Goal: Information Seeking & Learning: Compare options

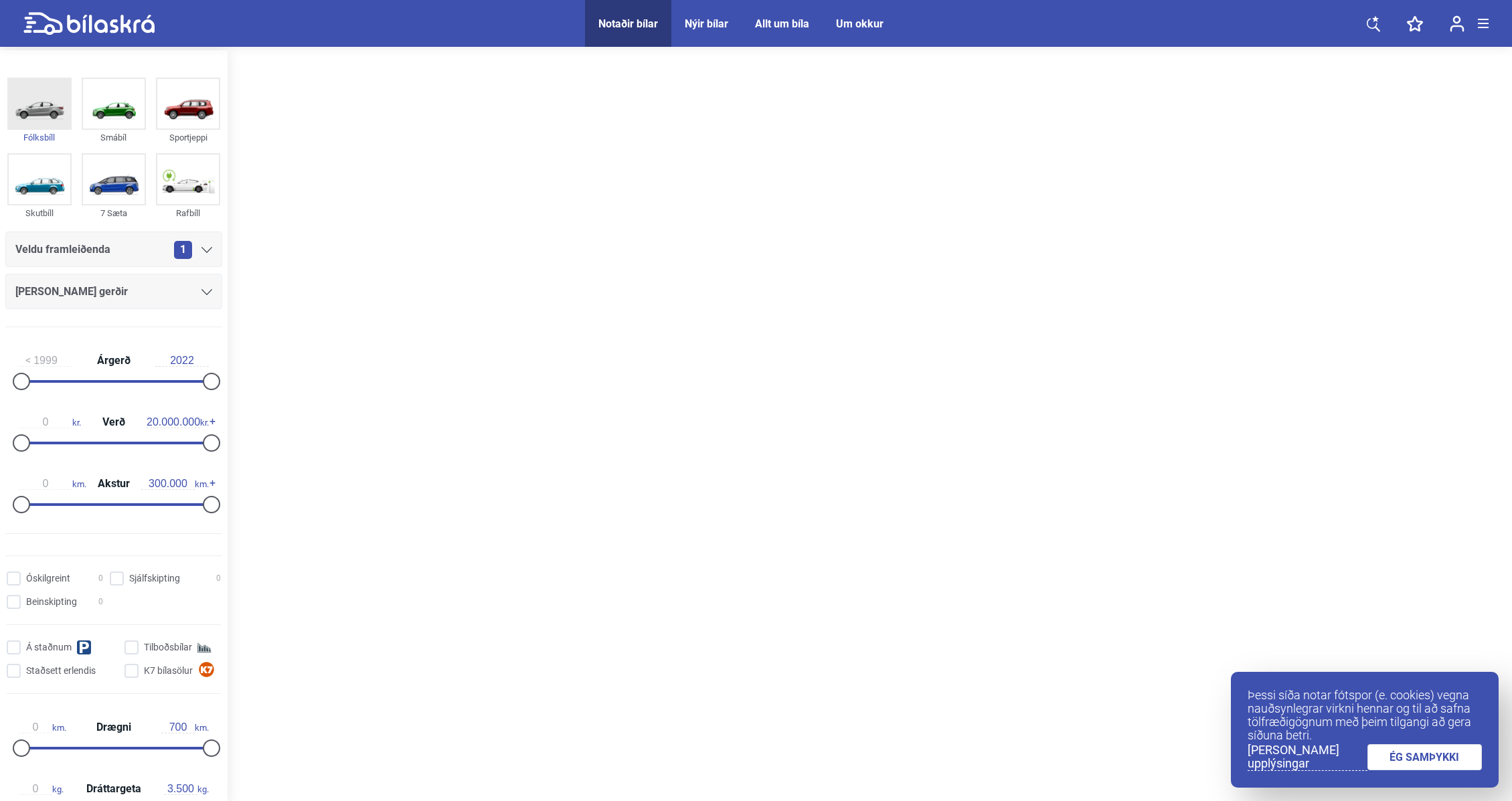
click at [36, 110] on img at bounding box center [39, 103] width 62 height 50
click at [205, 244] on div "1" at bounding box center [193, 250] width 38 height 18
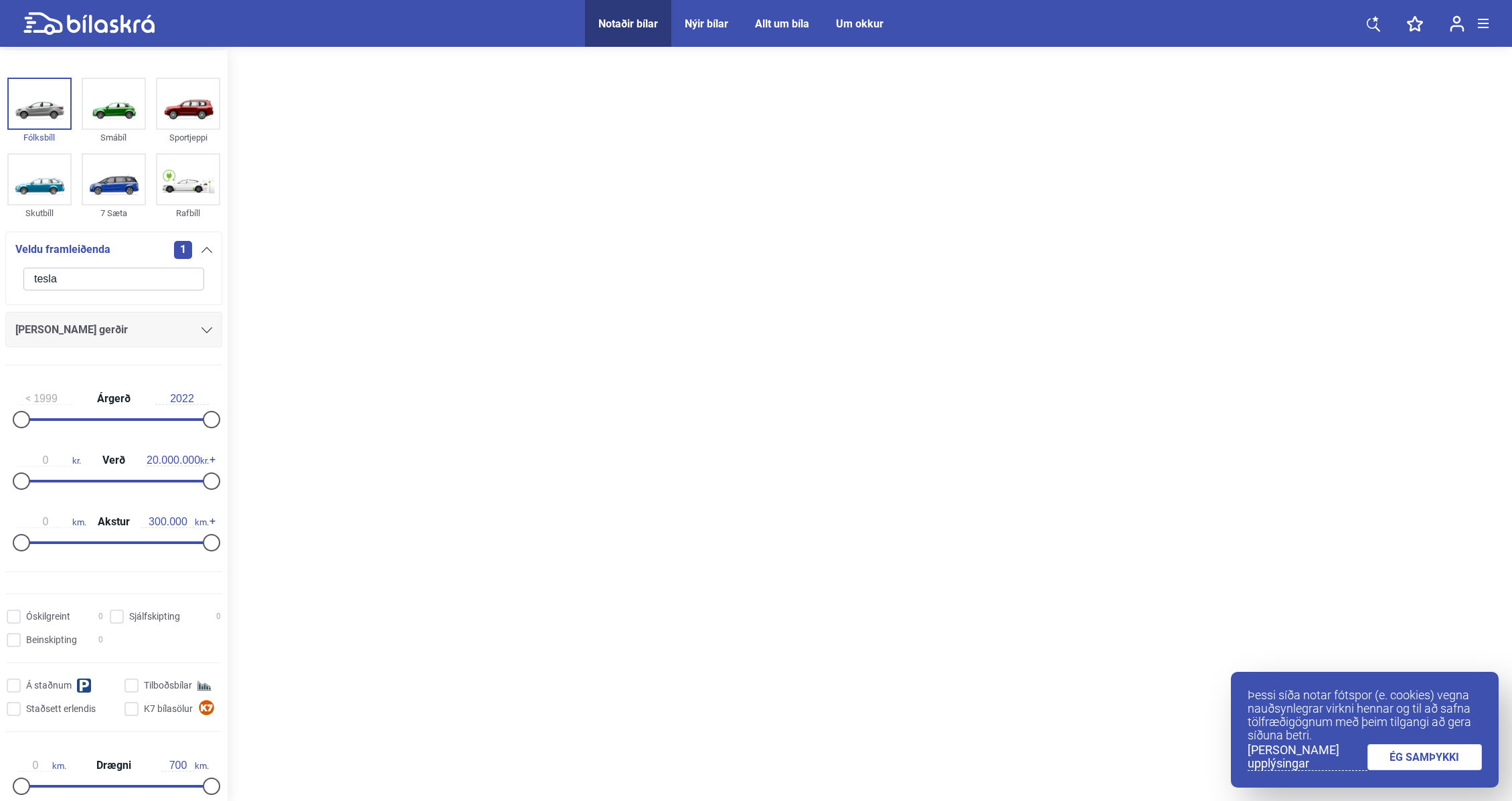
type input "tesla"
click button "hreinsa síu" at bounding box center [0, 0] width 0 height 0
type input "2022"
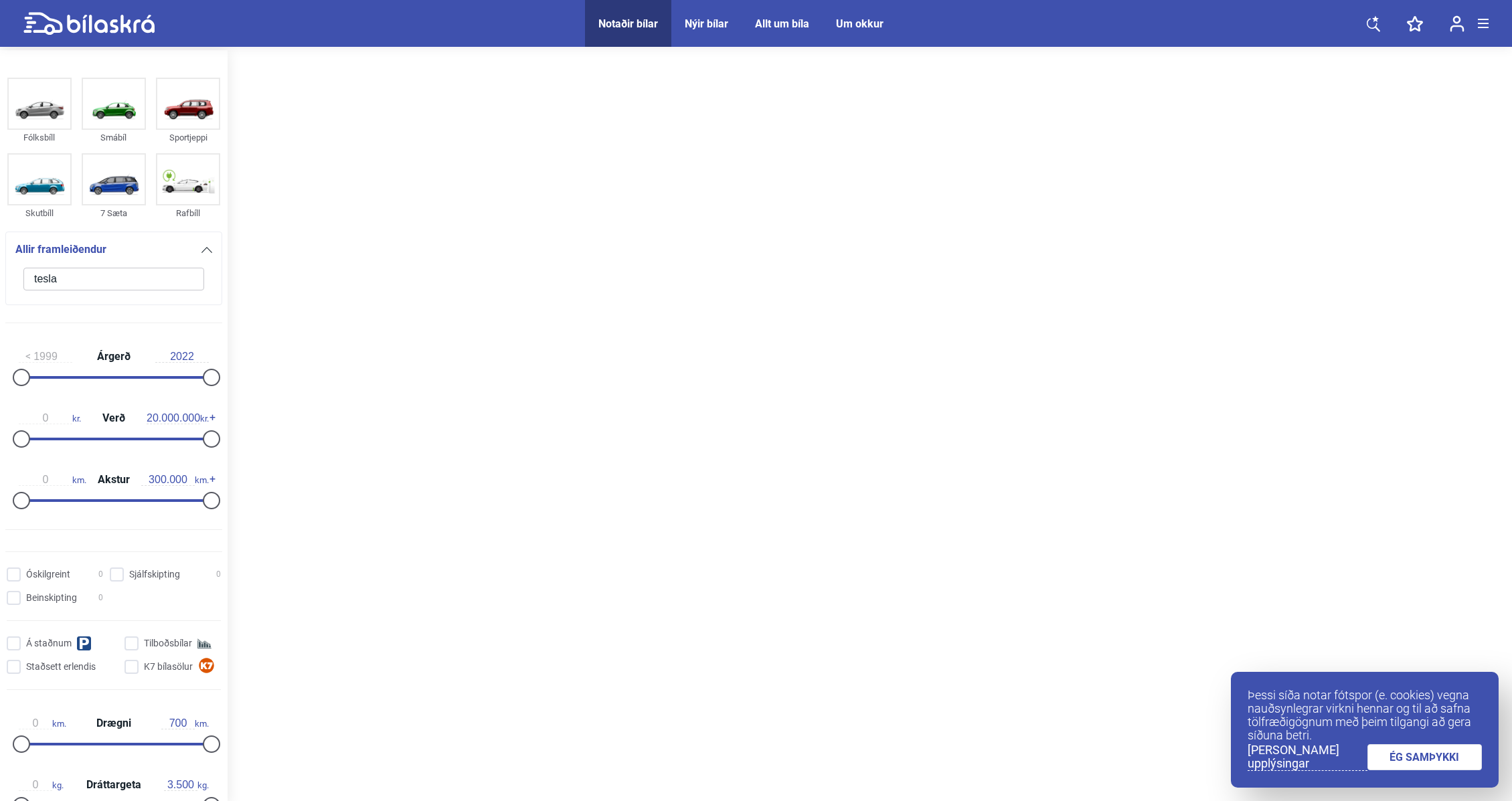
click at [83, 287] on input "tesla" at bounding box center [114, 278] width 181 height 23
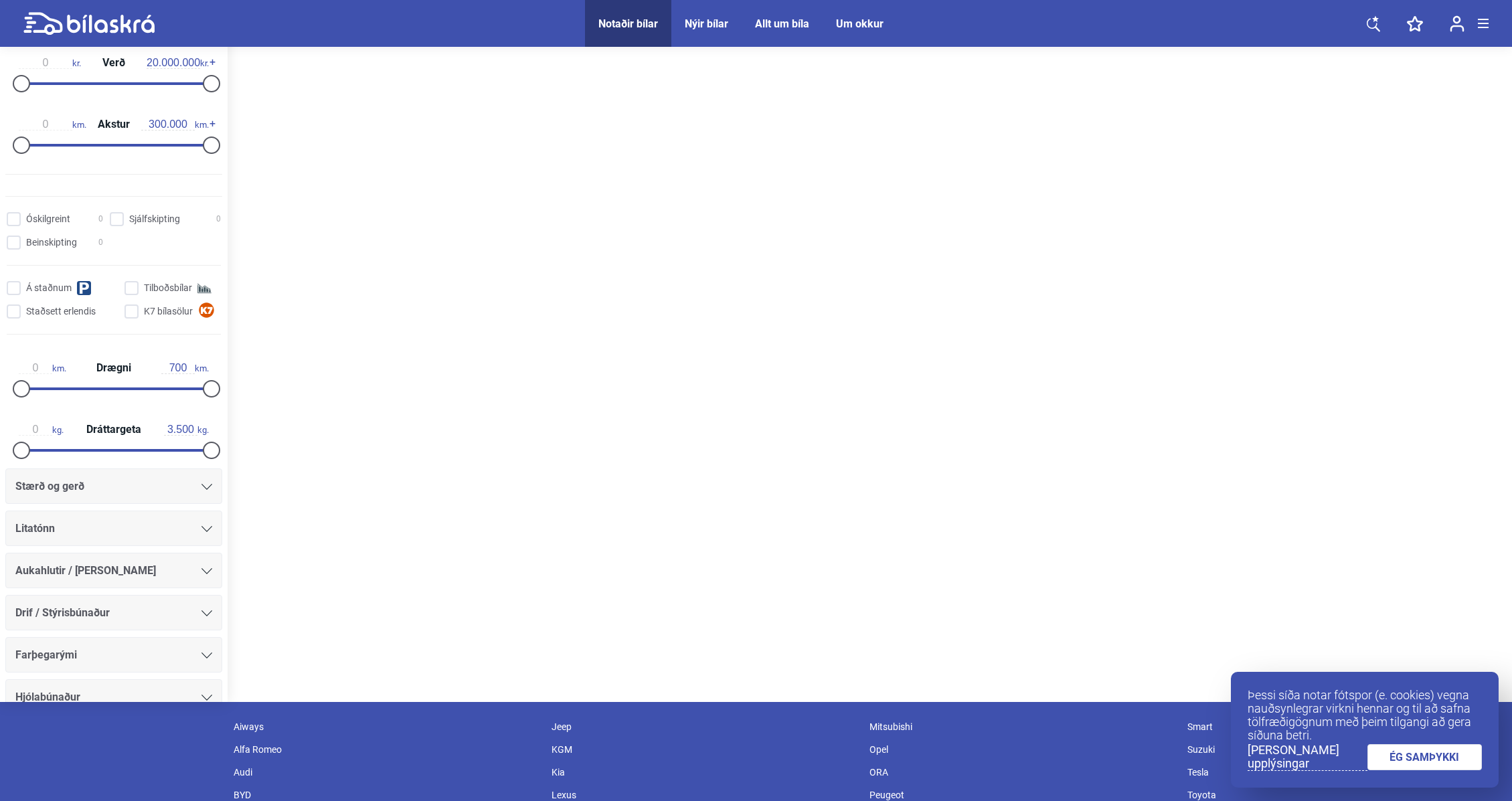
scroll to position [338, 0]
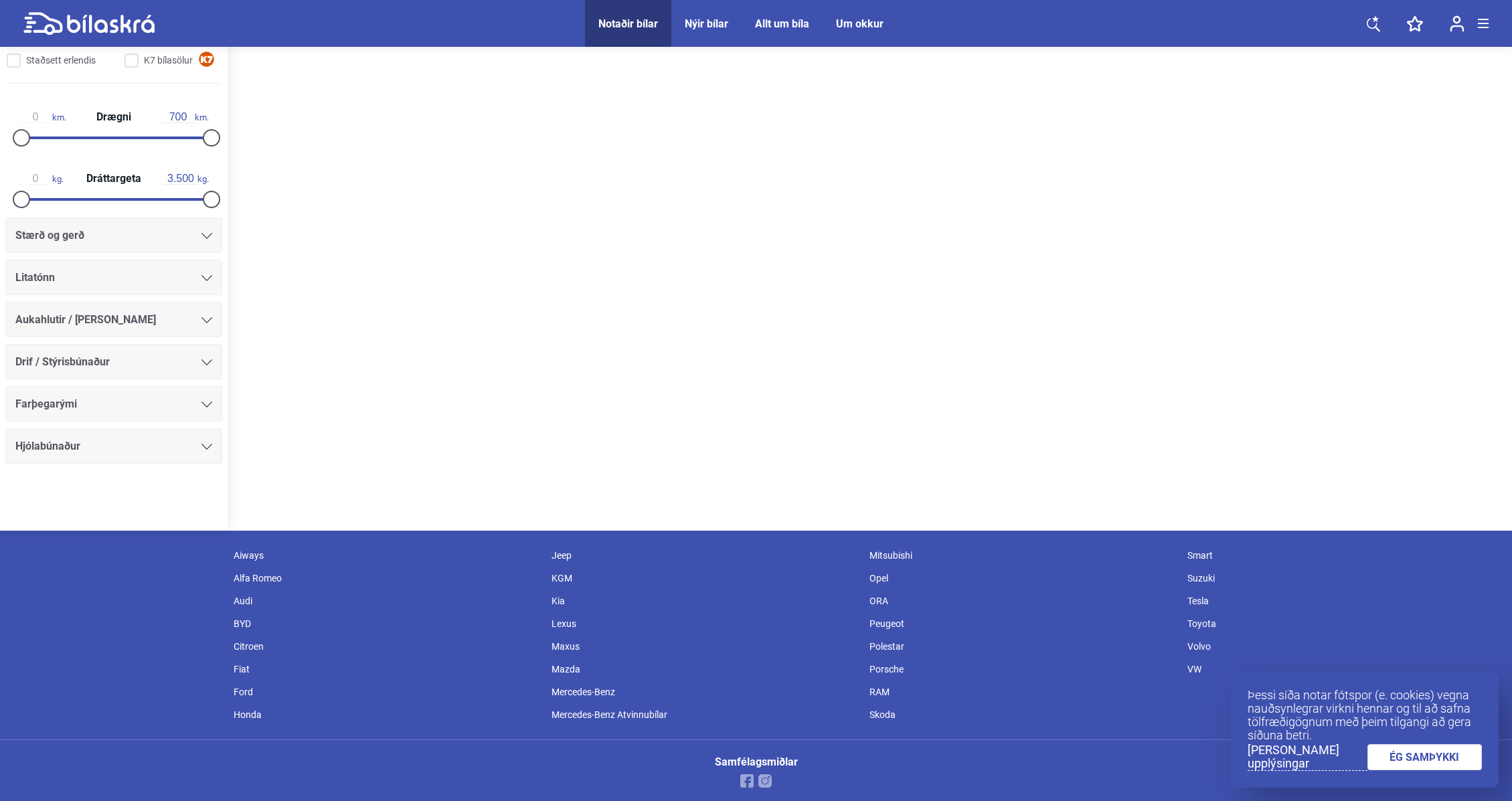
click at [874, 667] on div "Porsche" at bounding box center [1021, 668] width 318 height 23
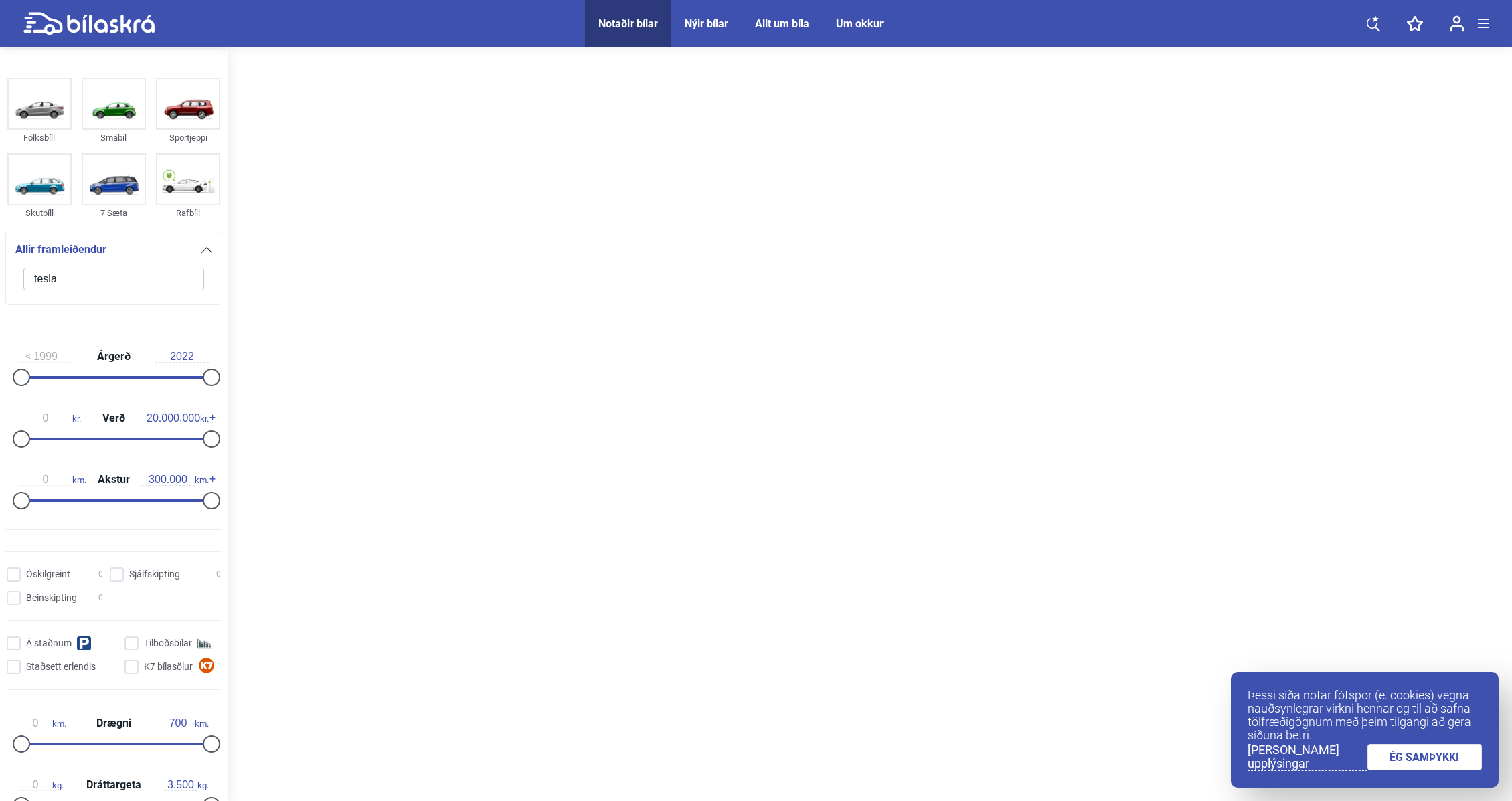
click at [702, 25] on div "Nýir bílar" at bounding box center [706, 24] width 43 height 13
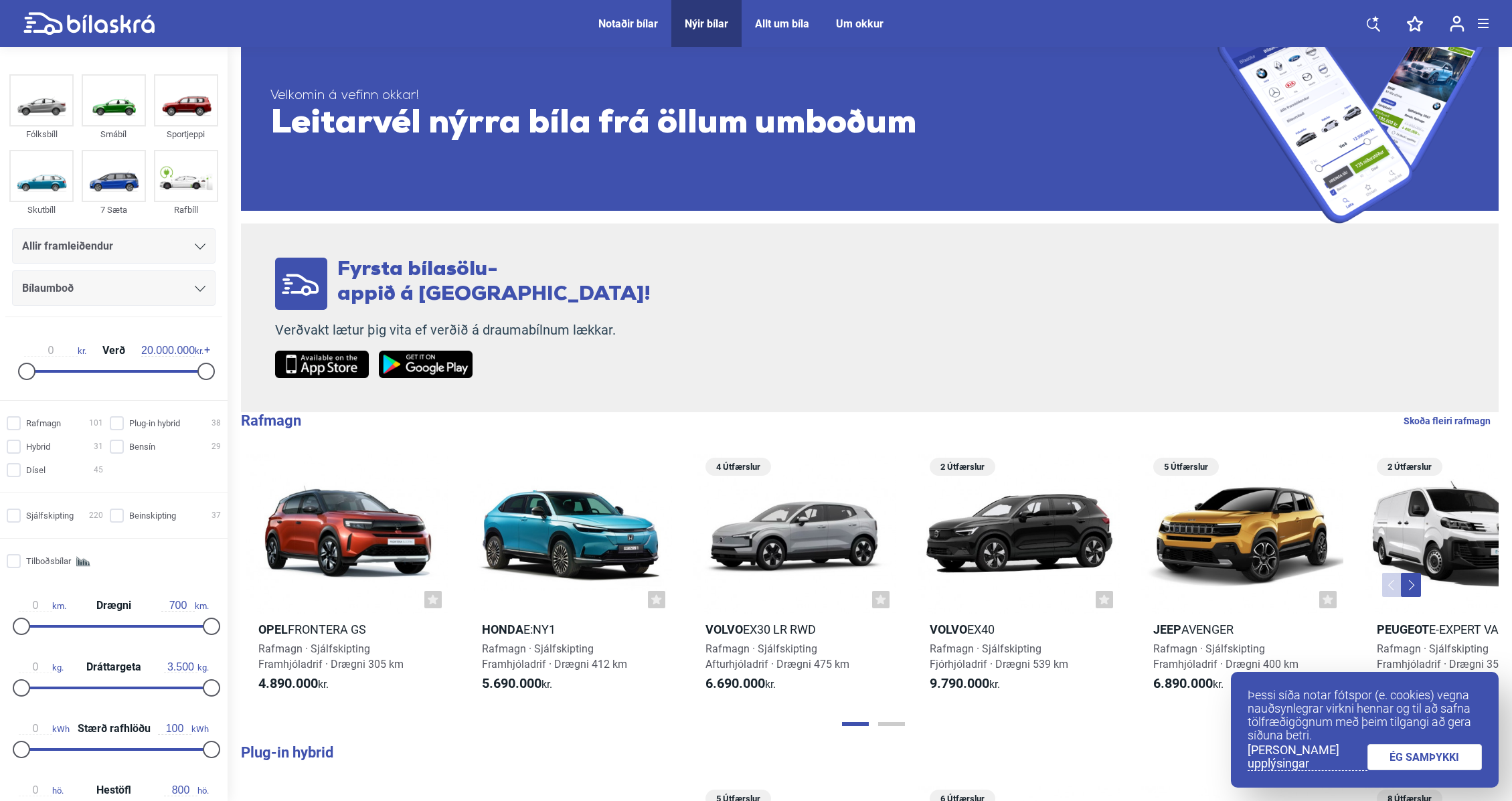
scroll to position [93, 0]
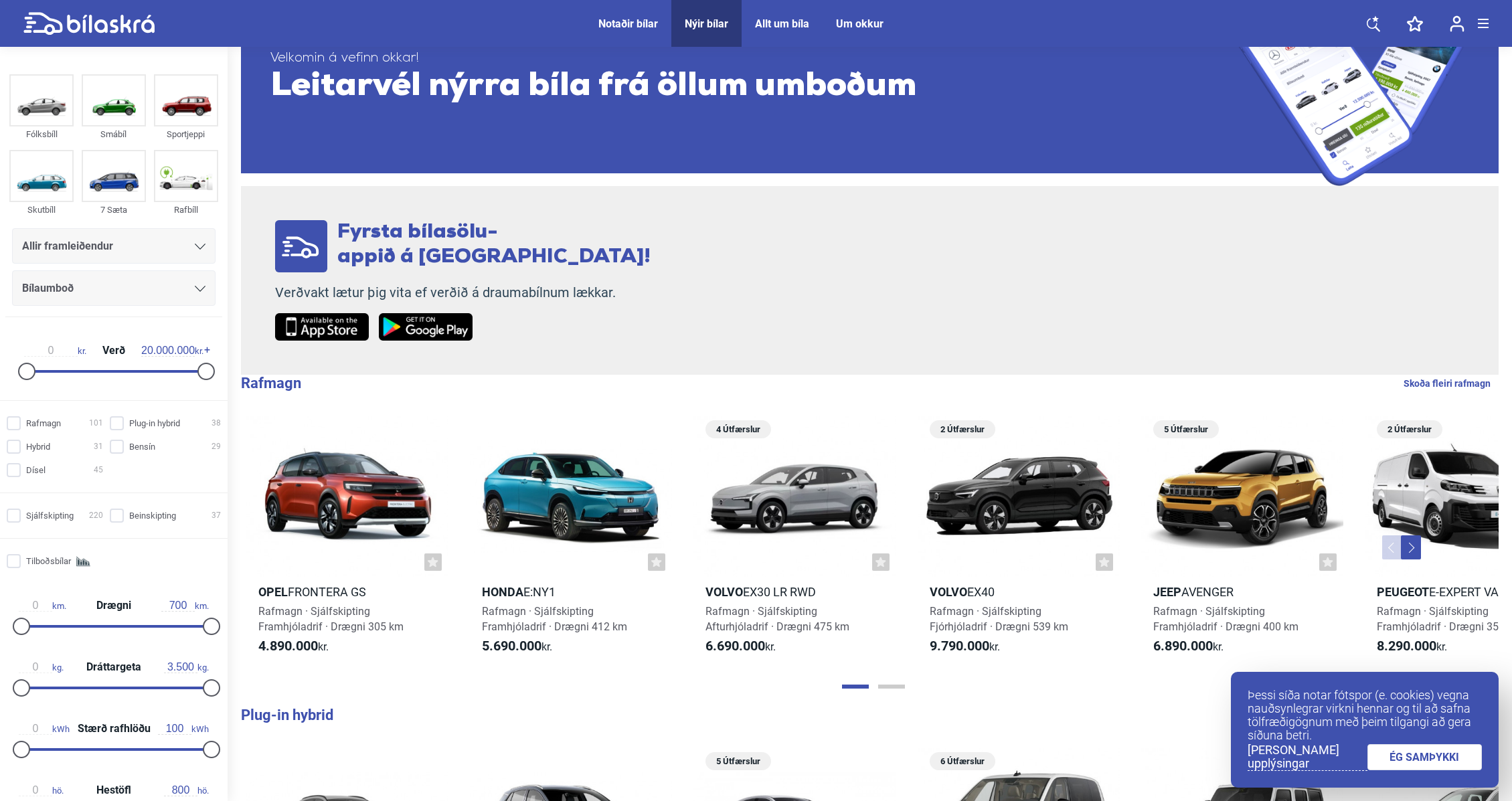
click at [1388, 556] on button "Previous" at bounding box center [1392, 547] width 20 height 24
click at [1408, 546] on button "Next" at bounding box center [1410, 547] width 20 height 24
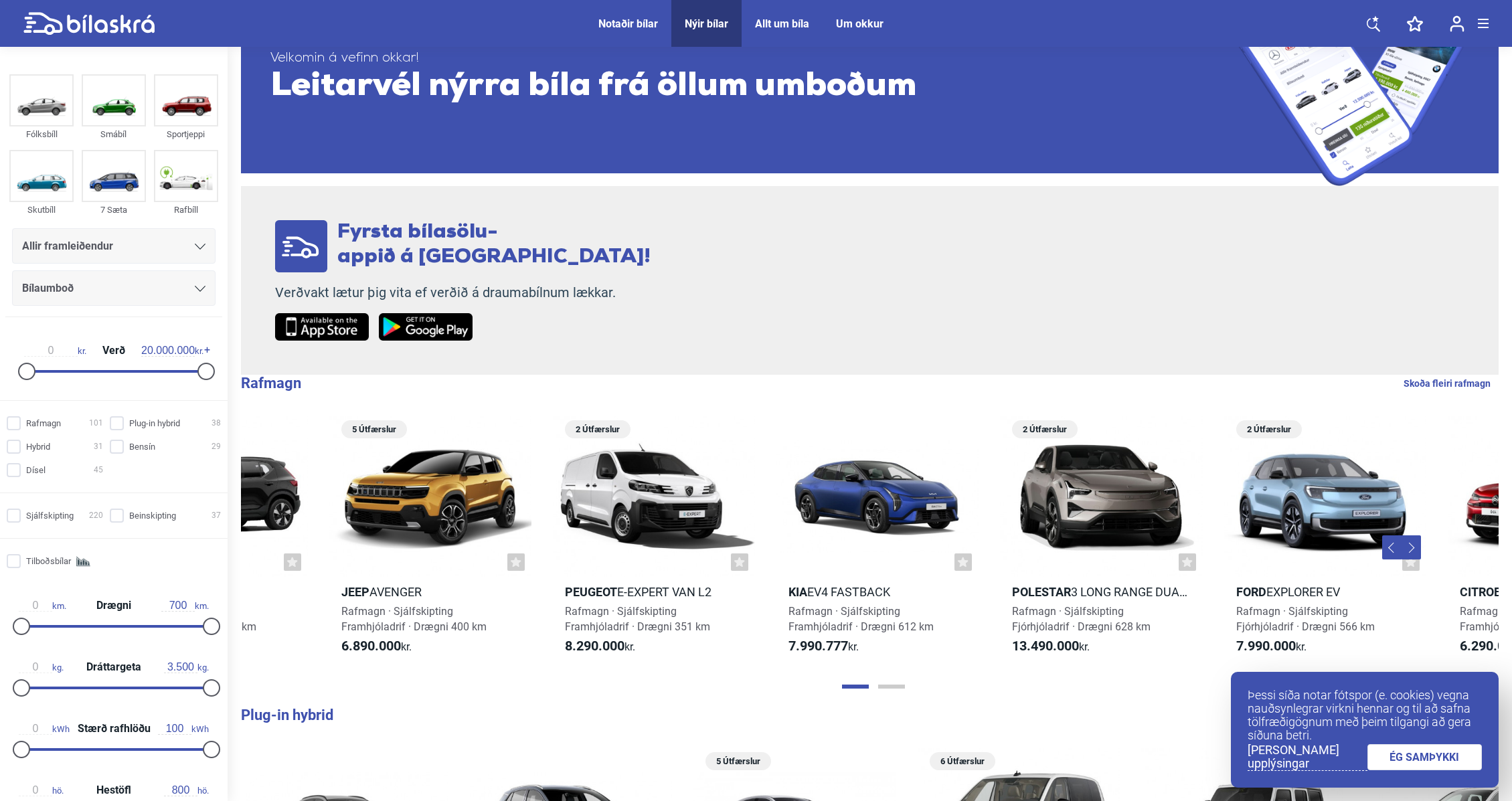
scroll to position [0, 962]
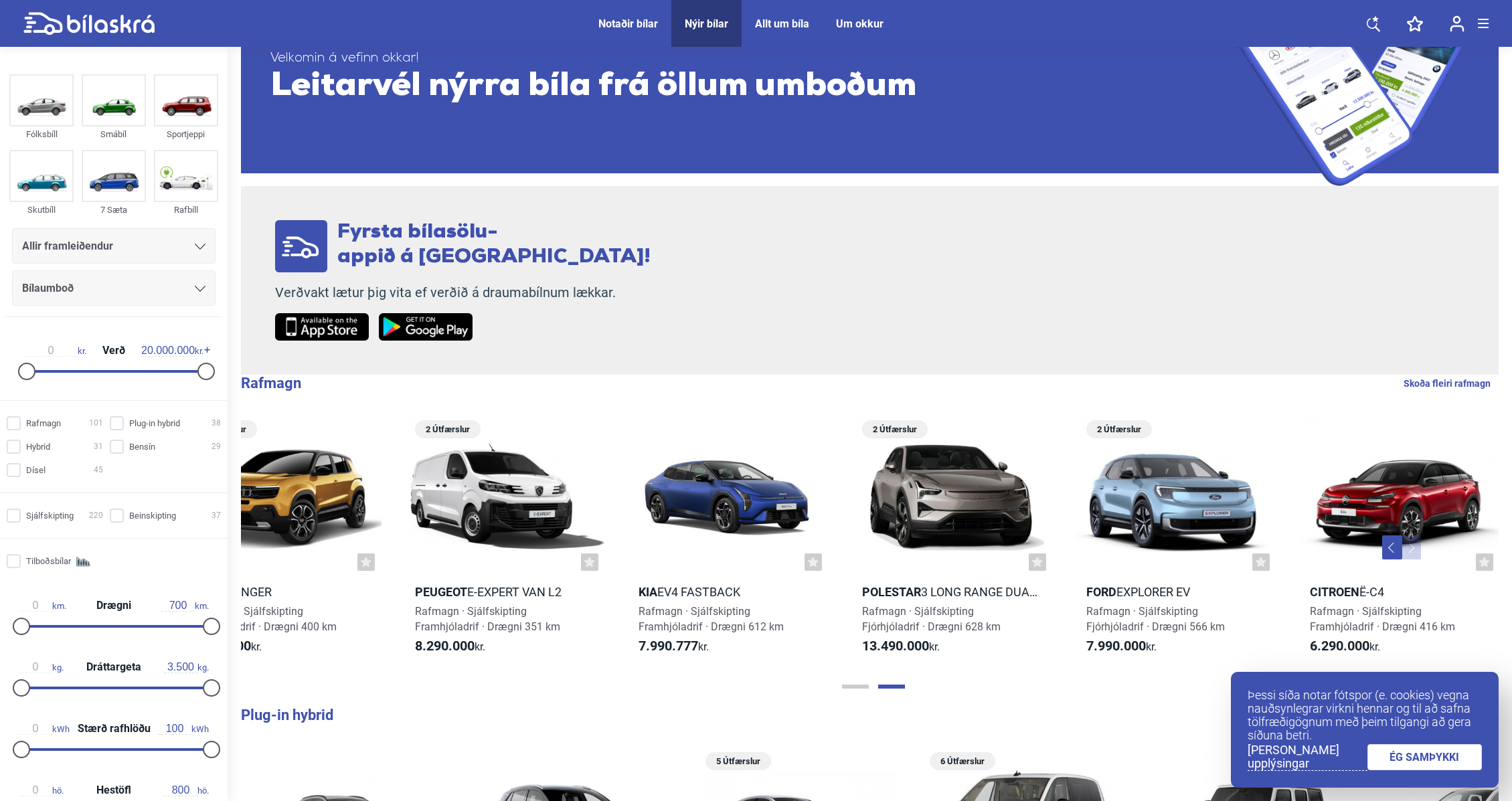
click at [1406, 546] on button "Next" at bounding box center [1410, 547] width 20 height 24
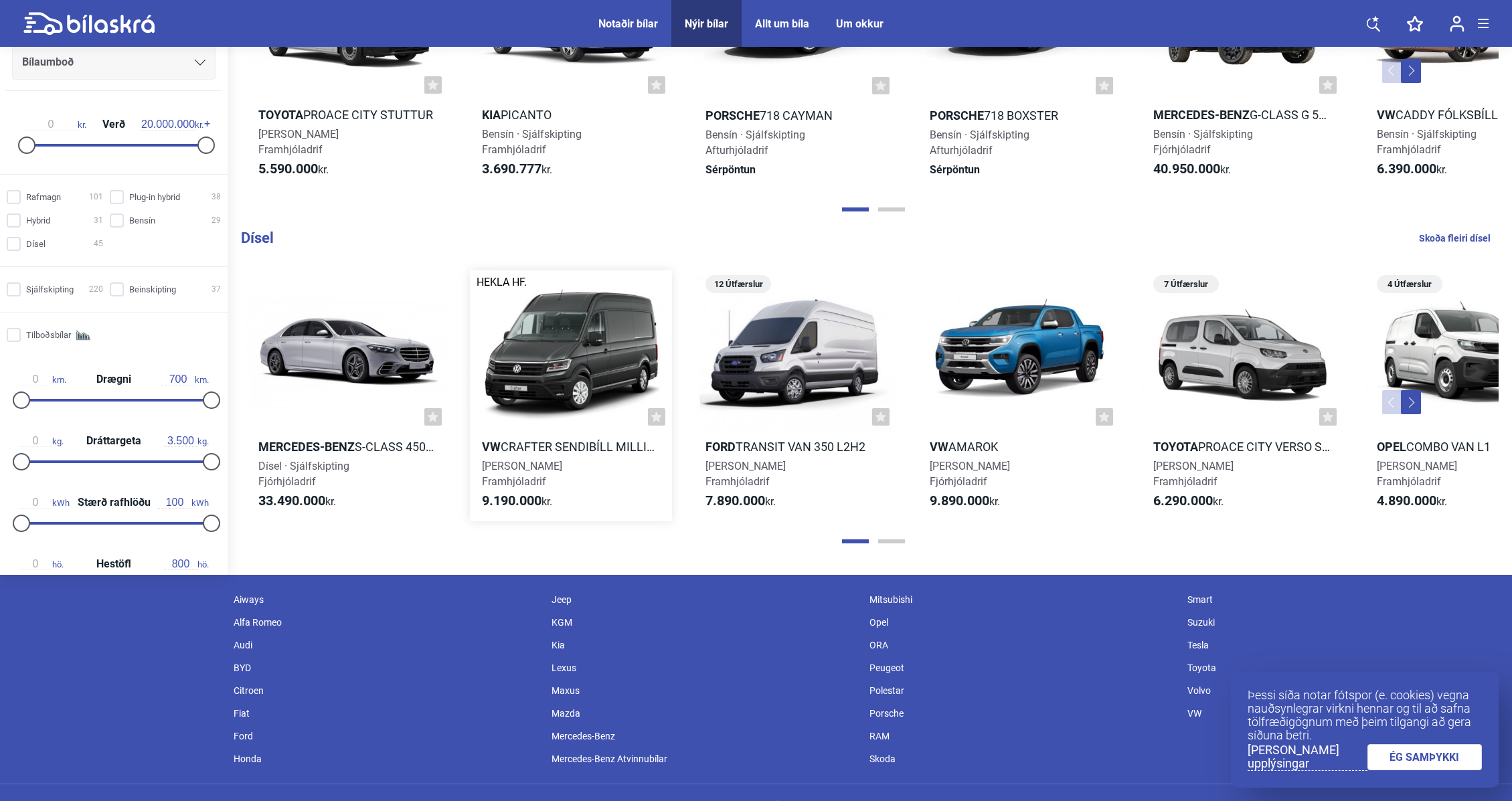
scroll to position [1614, 0]
